Goal: Task Accomplishment & Management: Manage account settings

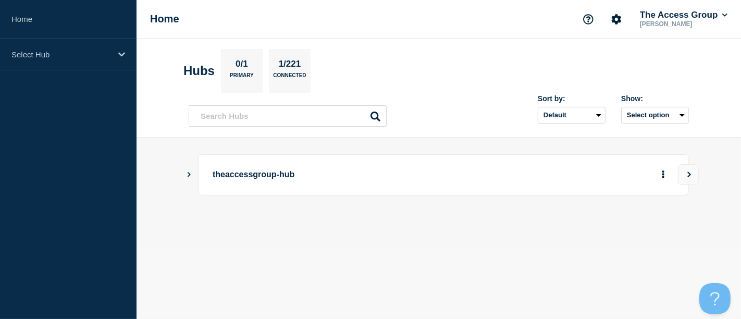
click at [189, 173] on icon "Show Connected Hubs" at bounding box center [189, 174] width 3 height 5
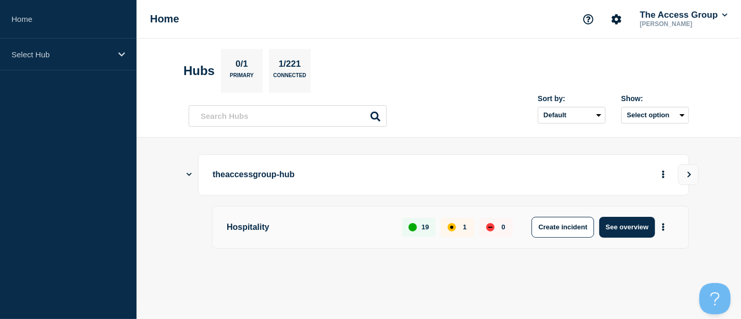
click at [728, 167] on main "theaccessgroup-hub Hospitality 19 1 0 Create incident See overview" at bounding box center [439, 219] width 605 height 163
click at [690, 171] on button "View" at bounding box center [688, 174] width 21 height 21
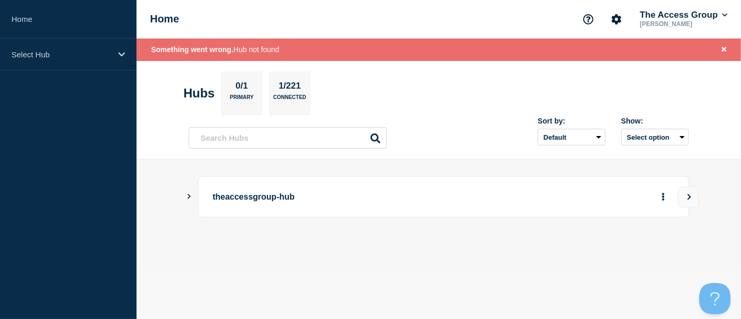
click at [190, 197] on icon "Show Connected Hubs" at bounding box center [189, 196] width 7 height 5
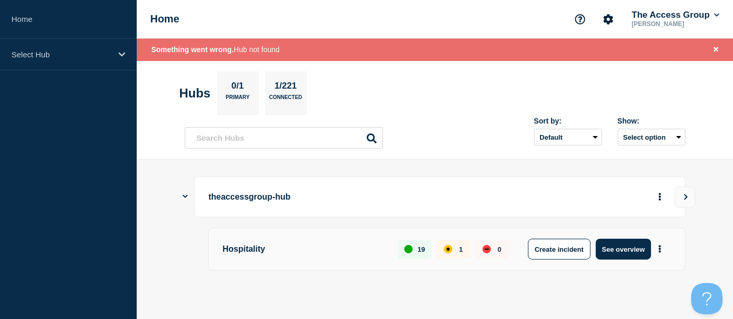
click at [460, 251] on p "1" at bounding box center [461, 250] width 4 height 8
click at [661, 247] on button "More actions" at bounding box center [660, 249] width 14 height 19
click at [451, 288] on div at bounding box center [435, 285] width 501 height 9
click at [639, 242] on button "See overview" at bounding box center [622, 249] width 55 height 21
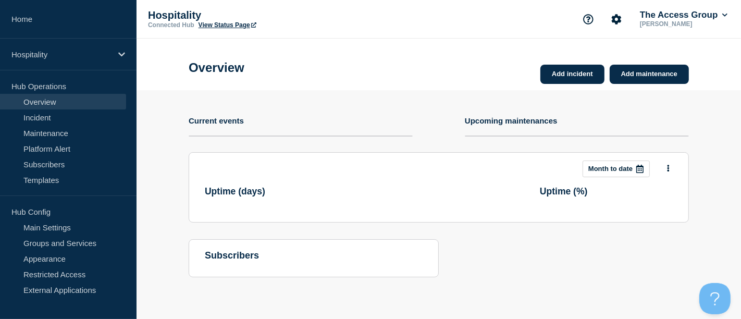
click at [735, 163] on section "Add incident Add maintenance Current events Upcoming maintenances This month Mo…" at bounding box center [439, 191] width 605 height 203
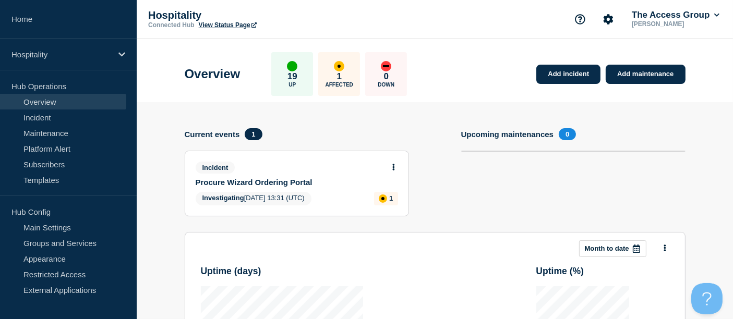
click at [399, 160] on div "Incident Procure Wizard Ordering Portal Investigating 2025-10-06 13:31 (UTC) 1" at bounding box center [296, 183] width 223 height 65
click at [394, 165] on icon at bounding box center [393, 167] width 3 height 7
click at [392, 204] on link "Update incident" at bounding box center [393, 205] width 51 height 8
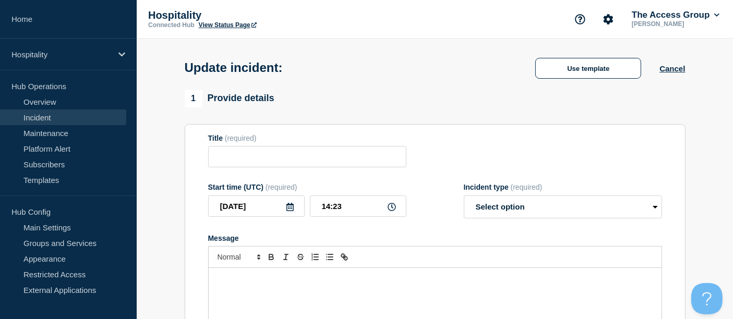
type input "Procure Wizard Ordering Portal"
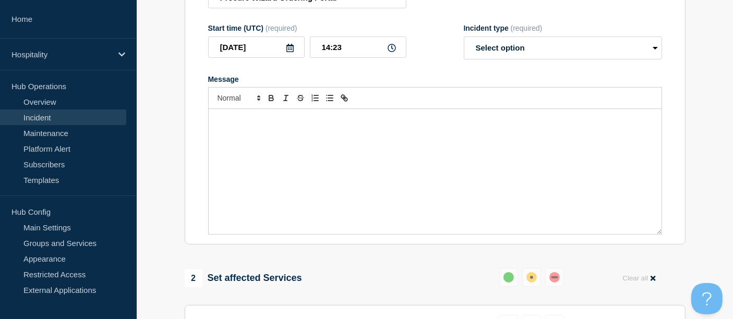
scroll to position [153, 0]
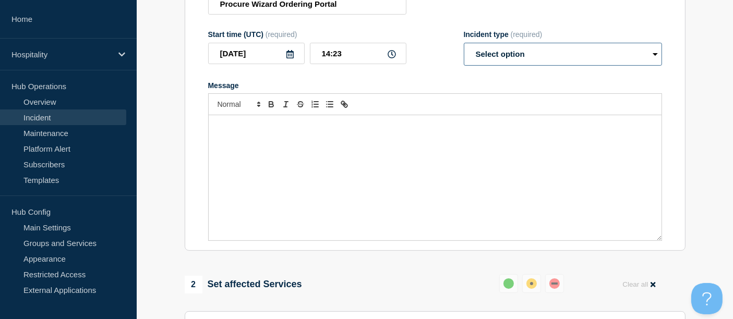
click at [575, 57] on select "Select option Investigating Identified Monitoring Resolved" at bounding box center [563, 54] width 198 height 23
select select "monitoring"
click at [464, 45] on select "Select option Investigating Identified Monitoring Resolved" at bounding box center [563, 54] width 198 height 23
click at [404, 163] on div "Message" at bounding box center [435, 177] width 453 height 125
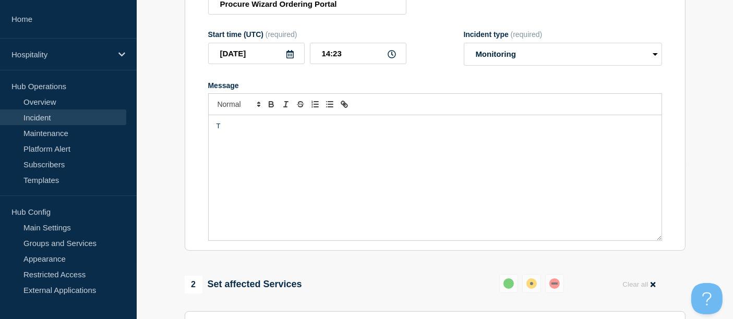
click at [404, 163] on div "T" at bounding box center [435, 177] width 453 height 125
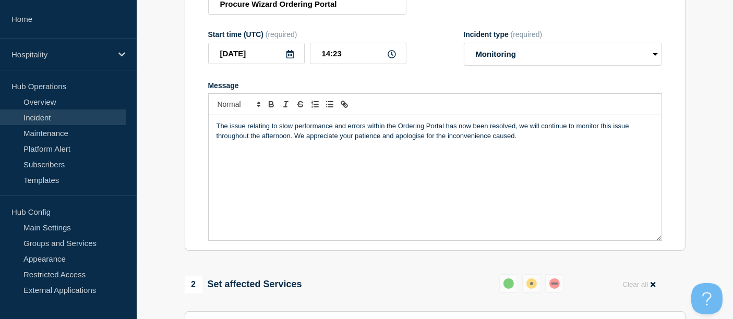
click at [526, 140] on p "The issue relating to slow performance and errors within the Ordering Portal ha…" at bounding box center [434, 130] width 437 height 19
click at [349, 127] on p "The issue relating to slow performance and errors within the Ordering Portal ha…" at bounding box center [434, 130] width 437 height 19
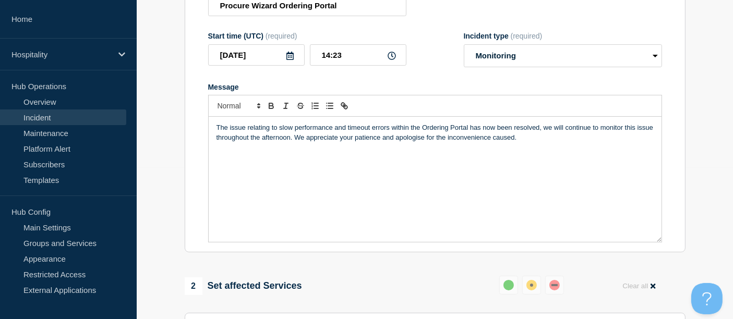
scroll to position [150, 0]
click at [353, 60] on input "14:23" at bounding box center [358, 55] width 96 height 21
click at [331, 60] on input "14:23" at bounding box center [358, 55] width 96 height 21
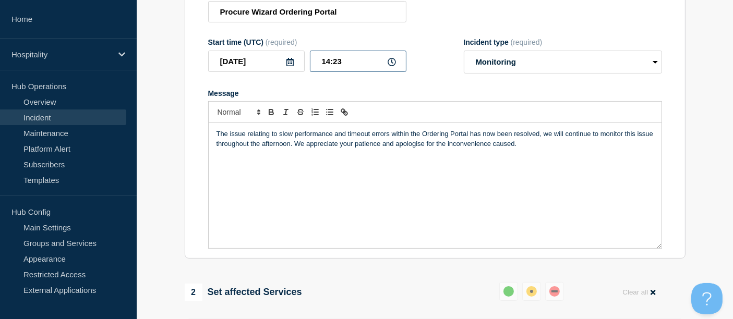
scroll to position [131, 0]
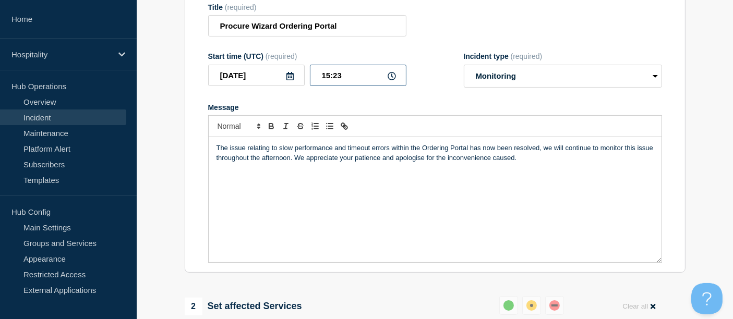
click at [352, 79] on input "15:23" at bounding box center [358, 75] width 96 height 21
click at [343, 79] on input "15:23" at bounding box center [358, 75] width 96 height 21
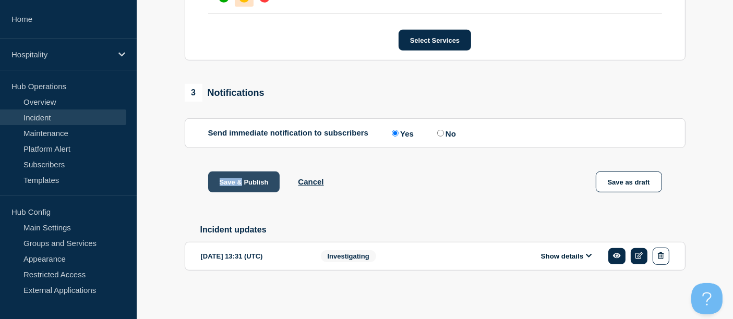
drag, startPoint x: 237, startPoint y: 165, endPoint x: 240, endPoint y: 174, distance: 8.9
click at [240, 174] on button "Save & Publish" at bounding box center [244, 182] width 72 height 21
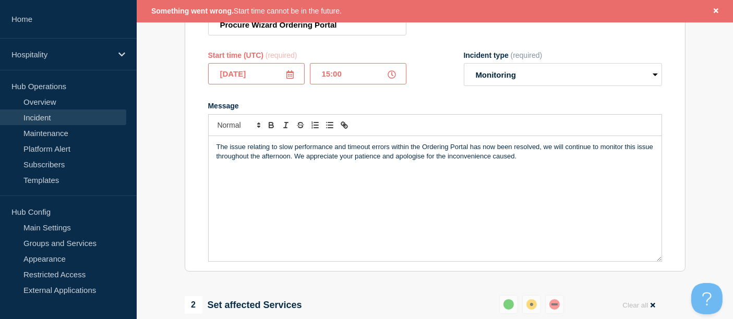
scroll to position [149, 0]
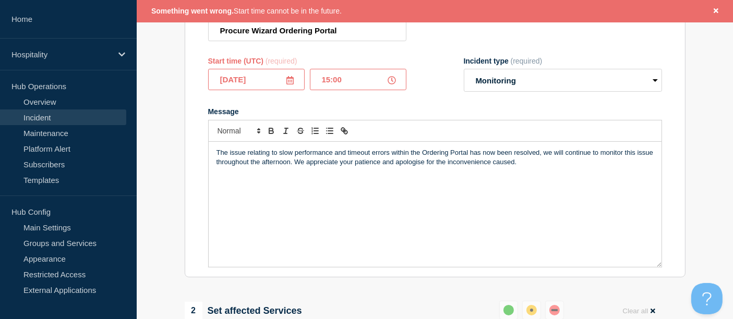
click at [332, 83] on input "15:00" at bounding box center [358, 79] width 96 height 21
type input "14:25"
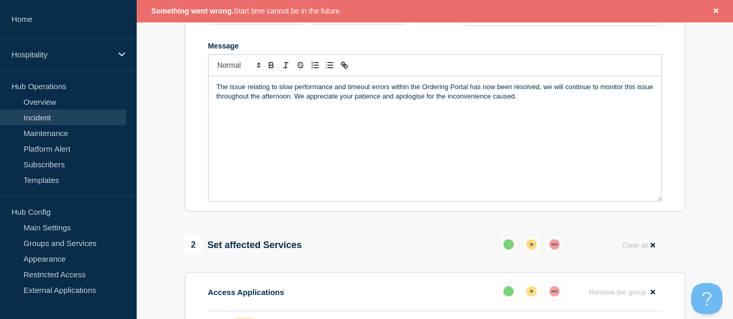
scroll to position [549, 0]
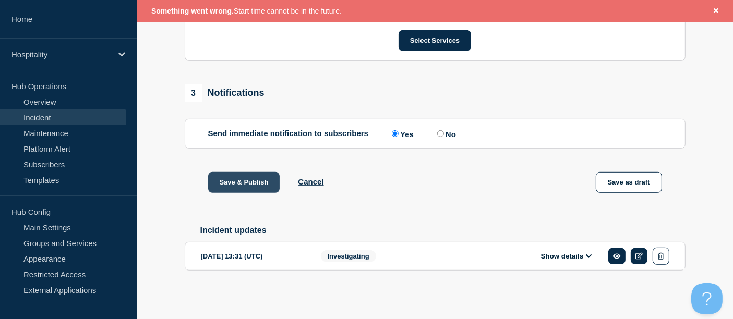
click at [247, 175] on button "Save & Publish" at bounding box center [244, 182] width 72 height 21
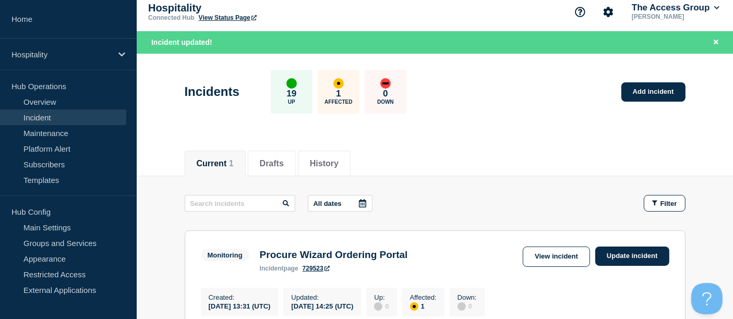
scroll to position [8, 0]
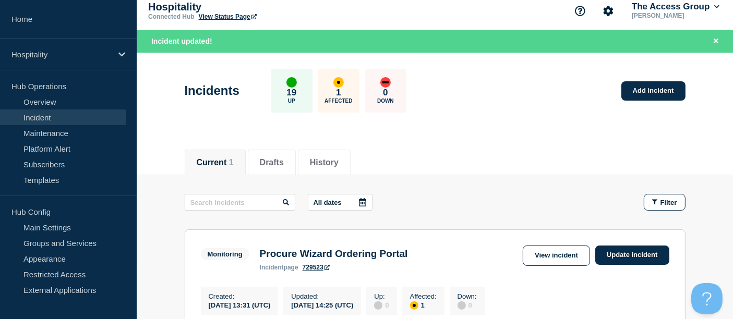
click at [313, 268] on link "729523" at bounding box center [315, 267] width 27 height 7
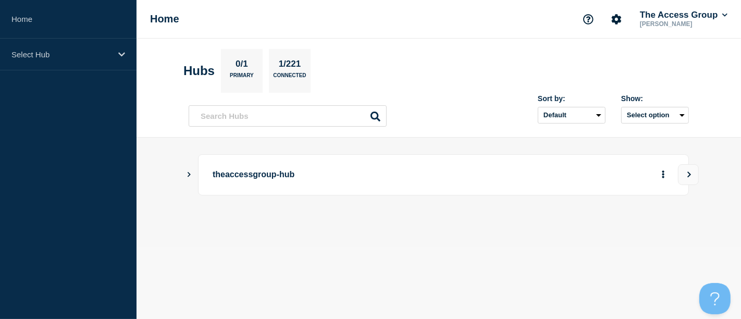
click at [705, 86] on header "Hubs 0/1 Primary 1/221 Connected Sort by: Default Last added Last updated Most …" at bounding box center [439, 88] width 605 height 99
click at [195, 177] on div "theaccessgroup-hub" at bounding box center [439, 174] width 501 height 41
click at [186, 175] on icon "Show Connected Hubs" at bounding box center [189, 174] width 7 height 5
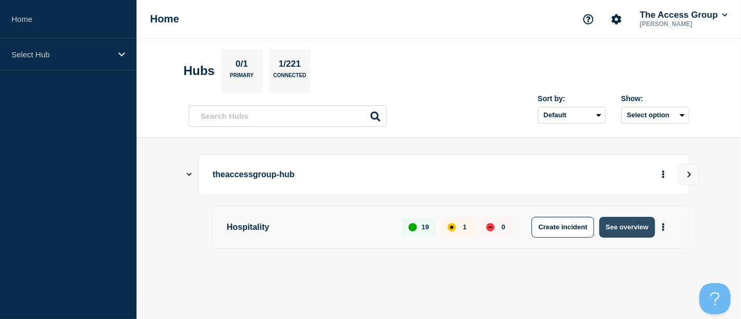
click at [629, 226] on button "See overview" at bounding box center [627, 227] width 55 height 21
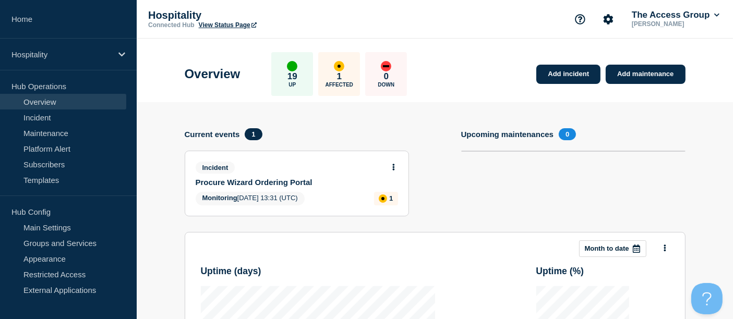
click at [211, 23] on link "View Status Page" at bounding box center [228, 24] width 58 height 7
